Goal: Check status: Check status

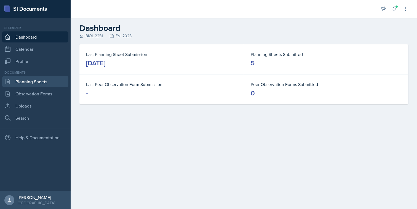
click at [55, 82] on link "Planning Sheets" at bounding box center [35, 81] width 66 height 11
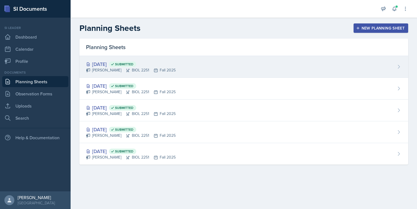
click at [141, 72] on div "[PERSON_NAME] BIOL 2251 Fall 2025" at bounding box center [131, 70] width 90 height 6
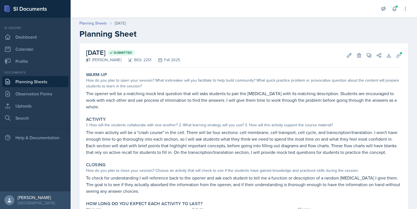
click at [49, 81] on link "Planning Sheets" at bounding box center [35, 81] width 66 height 11
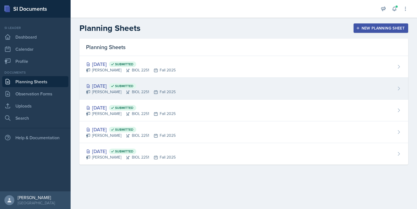
click at [121, 84] on div "[DATE] Submitted" at bounding box center [131, 85] width 90 height 7
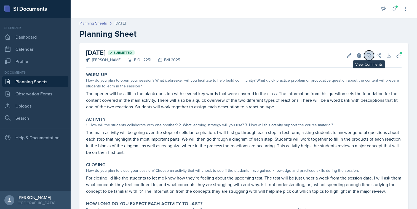
click at [366, 55] on button "View Comments" at bounding box center [369, 55] width 10 height 10
